Goal: Transaction & Acquisition: Download file/media

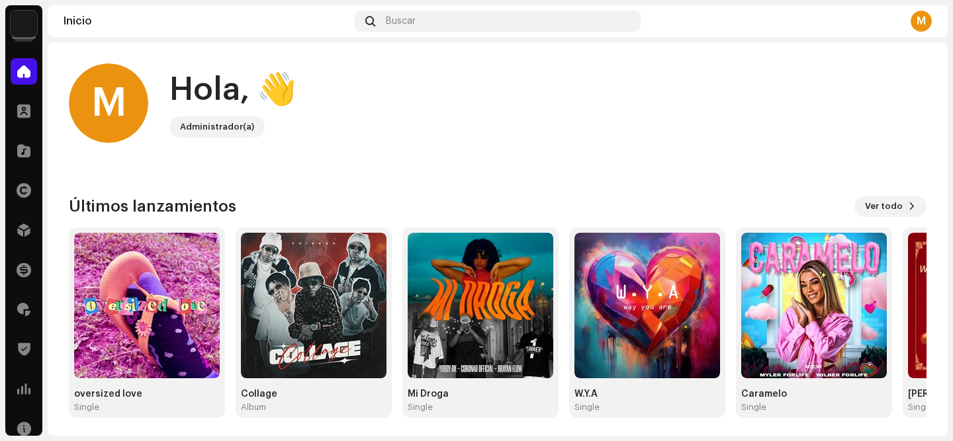
click at [27, 20] on img at bounding box center [24, 24] width 26 height 26
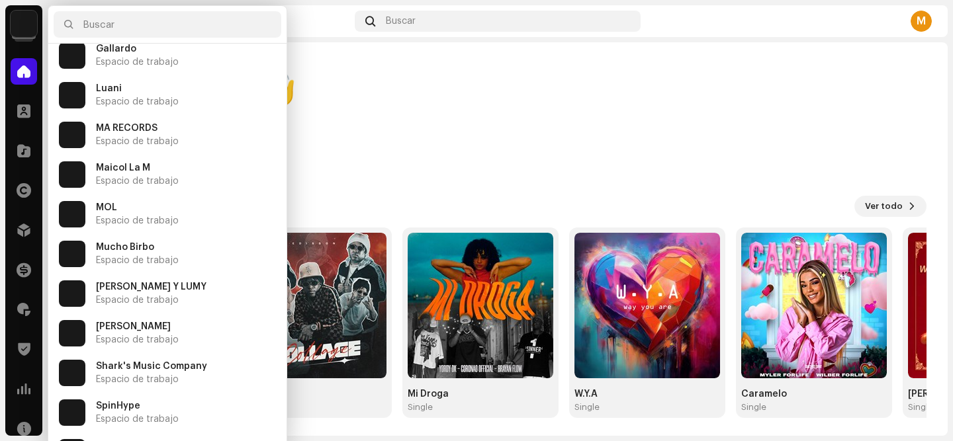
scroll to position [357, 0]
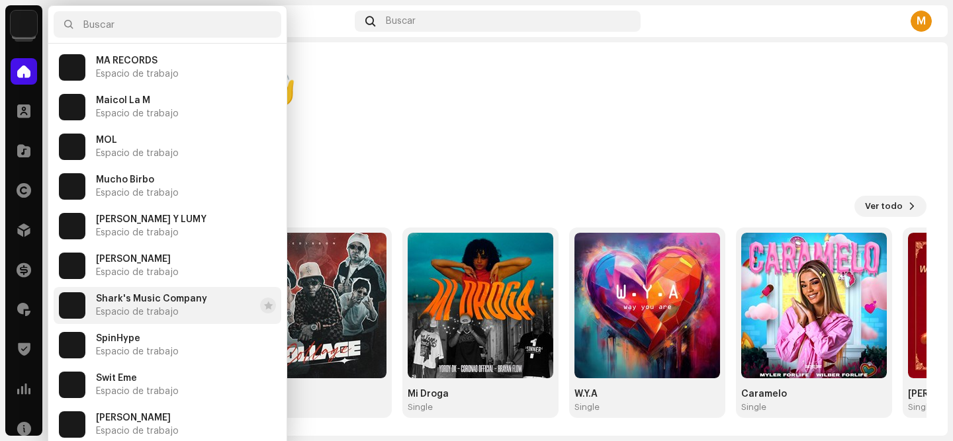
click at [126, 301] on span "Shark's Music Company" at bounding box center [151, 299] width 111 height 11
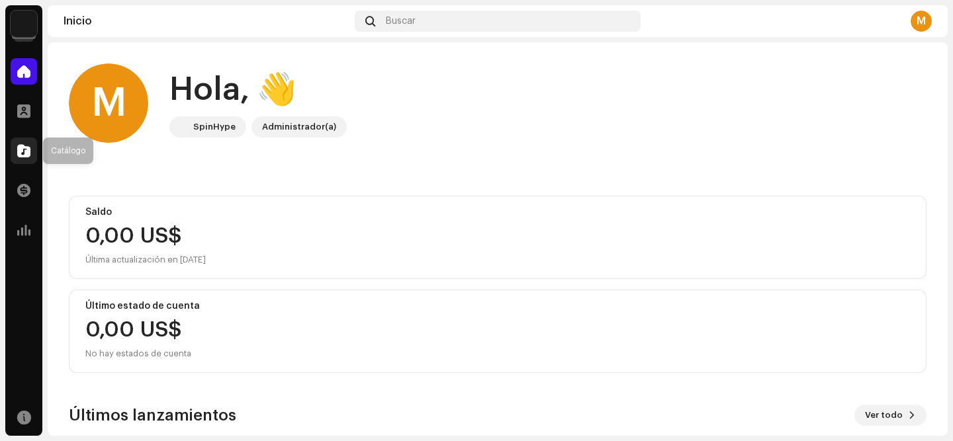
click at [11, 157] on div at bounding box center [24, 151] width 26 height 26
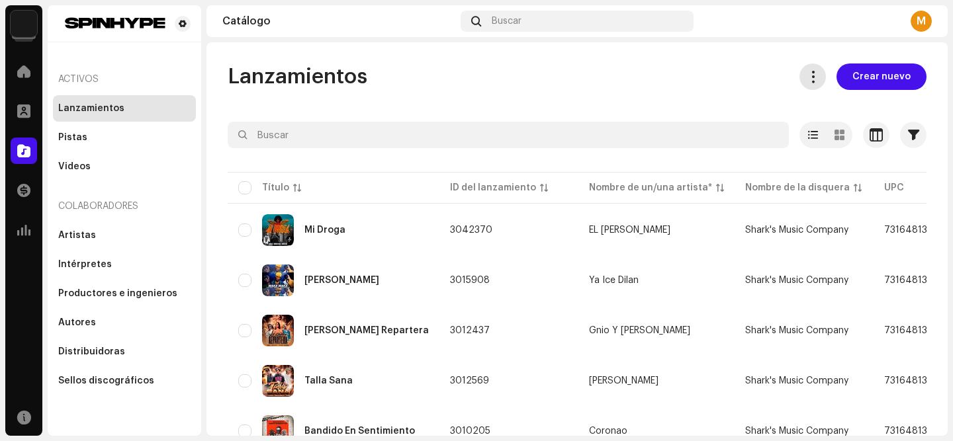
click at [808, 78] on span at bounding box center [813, 76] width 13 height 11
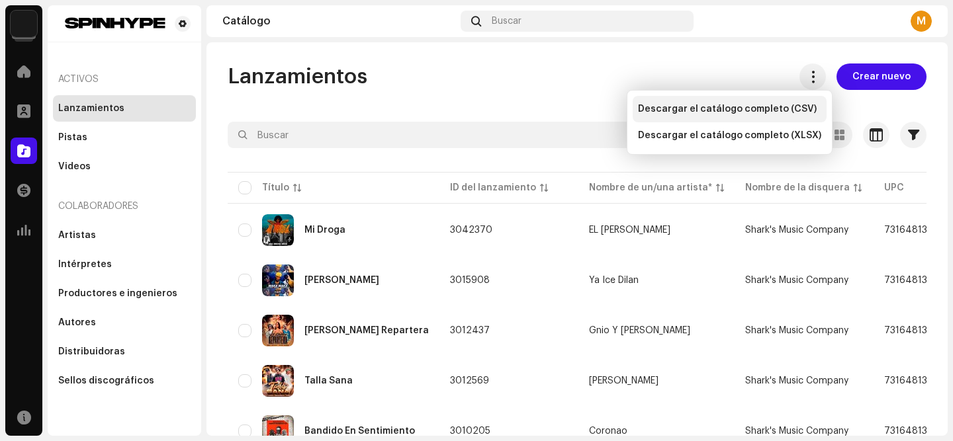
click at [738, 111] on span "Descargar el catálogo completo (CSV)" at bounding box center [727, 109] width 179 height 11
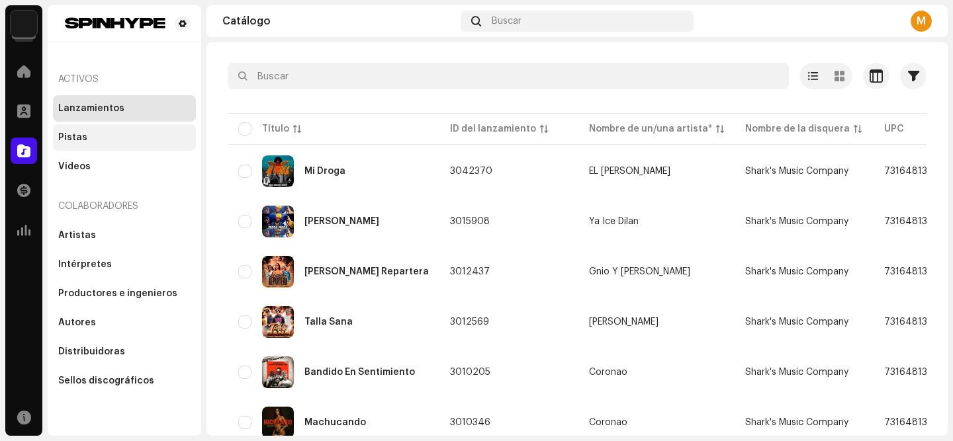
click at [77, 136] on div "Pistas" at bounding box center [72, 137] width 29 height 11
